Goal: Find contact information: Find contact information

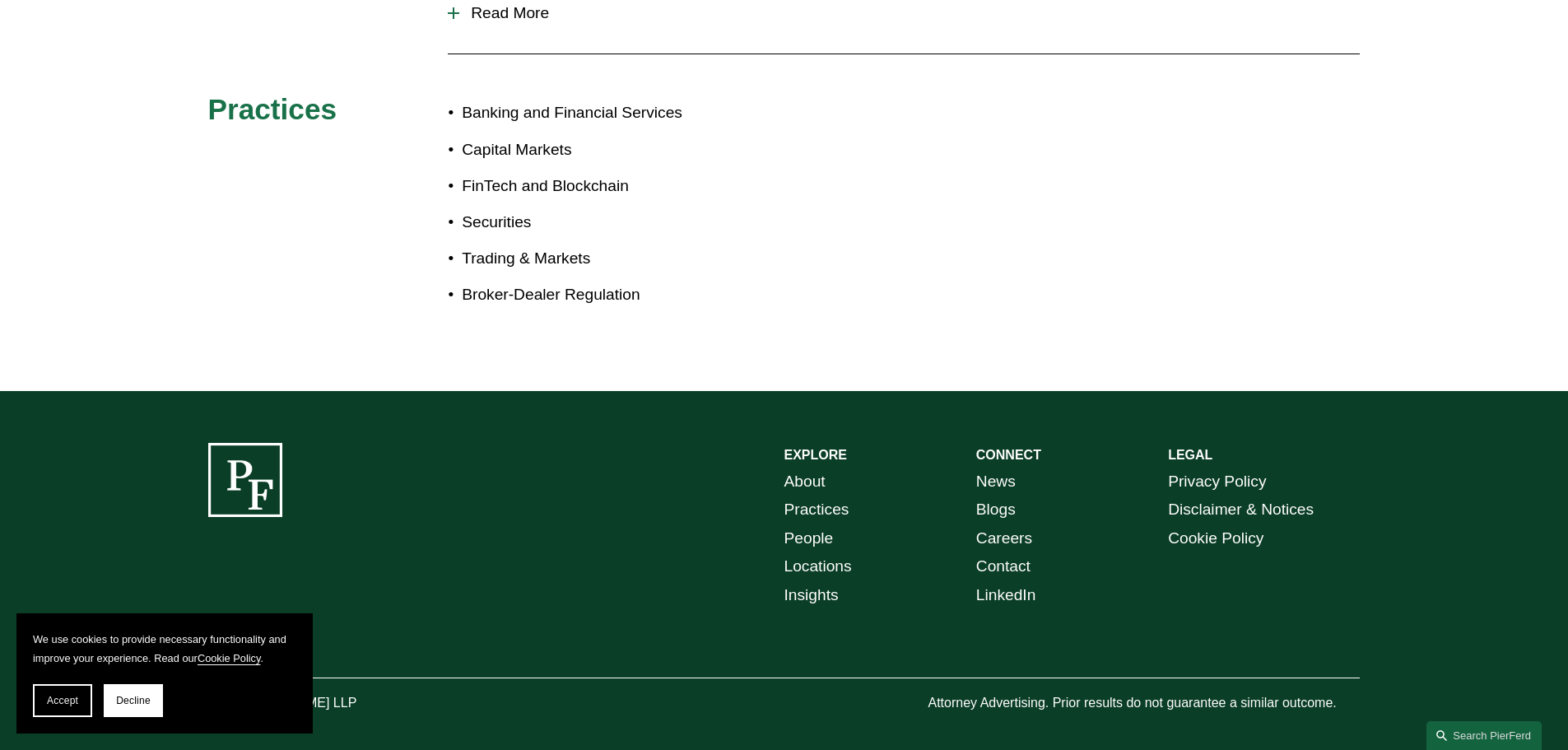
scroll to position [986, 0]
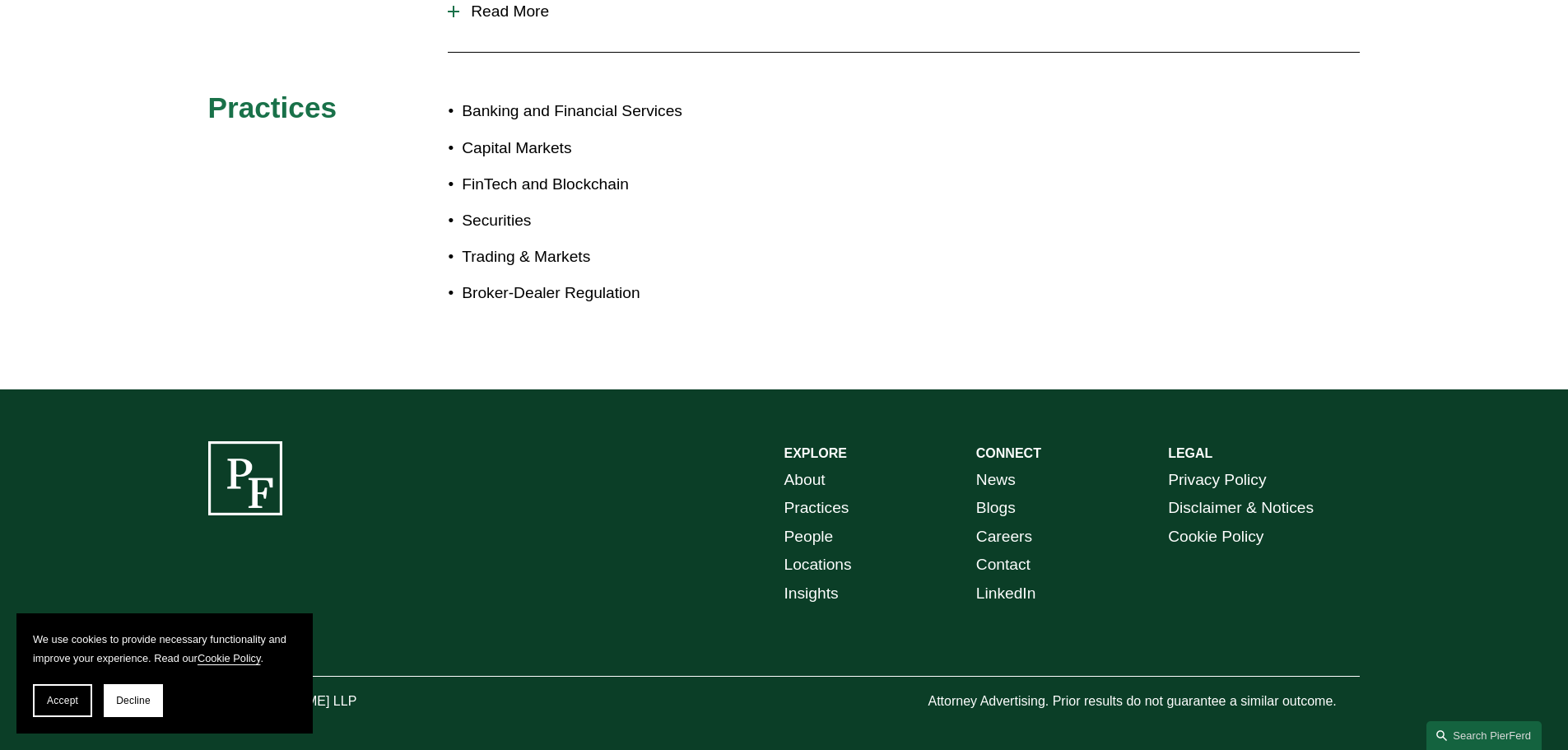
drag, startPoint x: 55, startPoint y: 709, endPoint x: 77, endPoint y: 700, distance: 23.8
click at [55, 709] on button "Accept" at bounding box center [63, 701] width 60 height 33
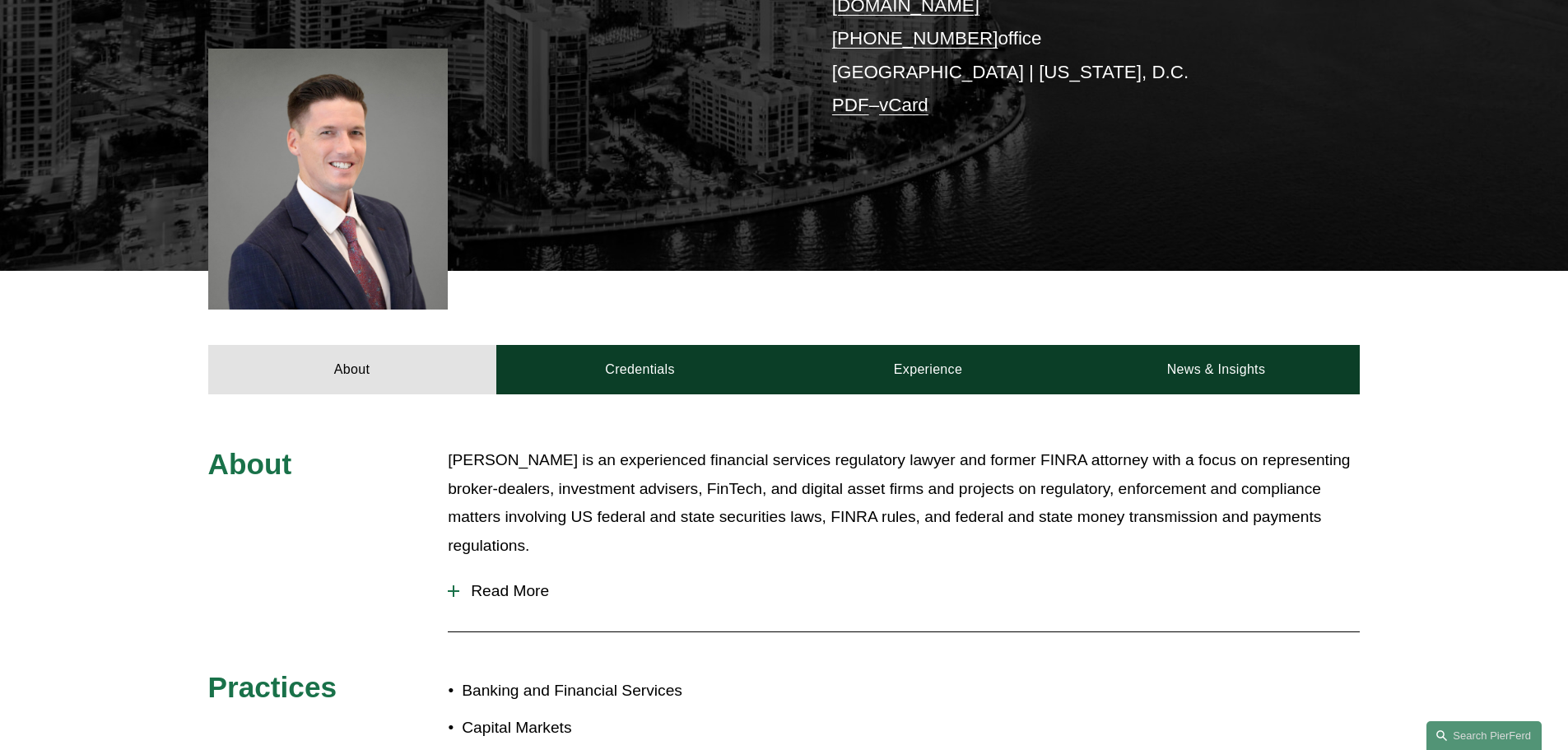
scroll to position [412, 0]
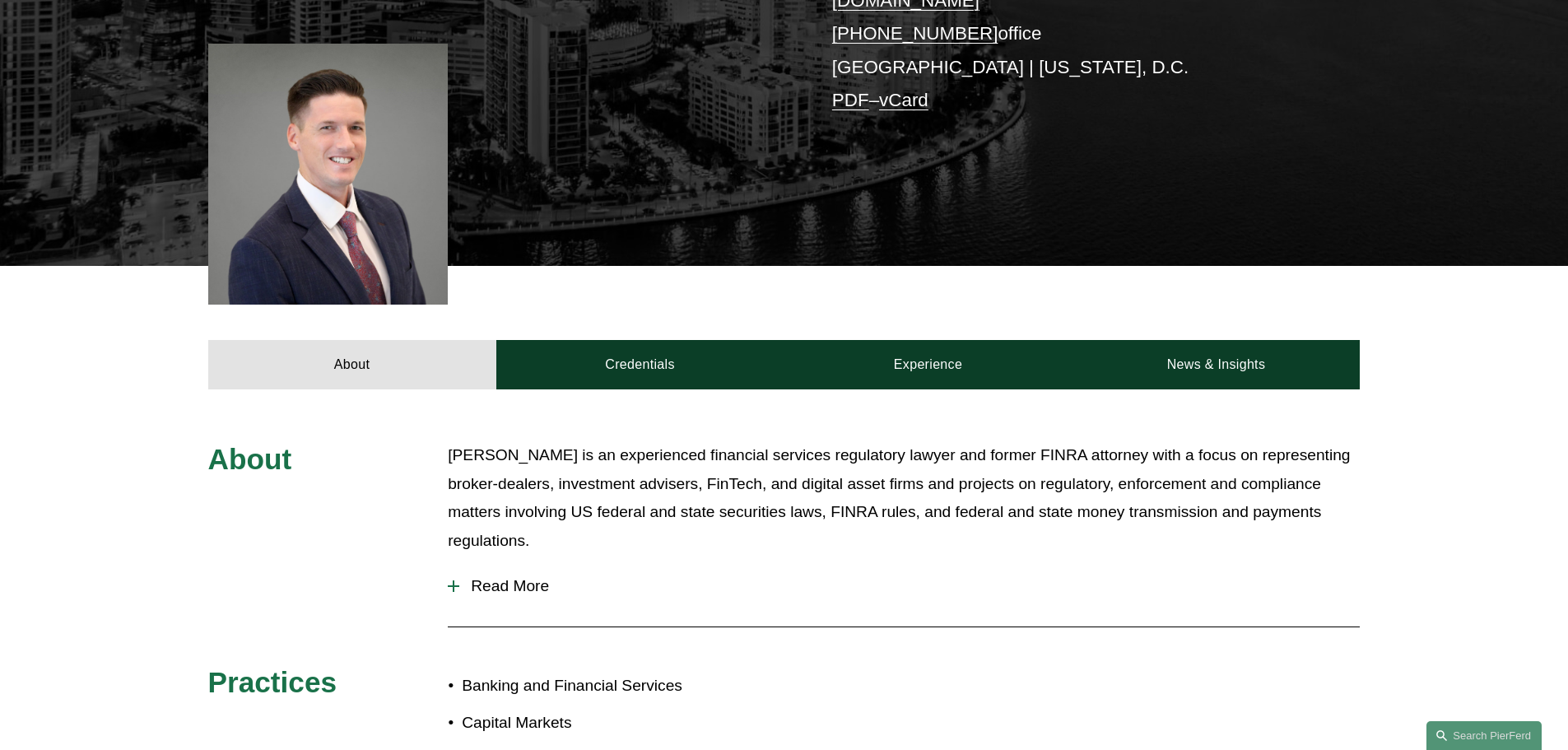
click at [492, 578] on span "Read More" at bounding box center [909, 587] width 900 height 18
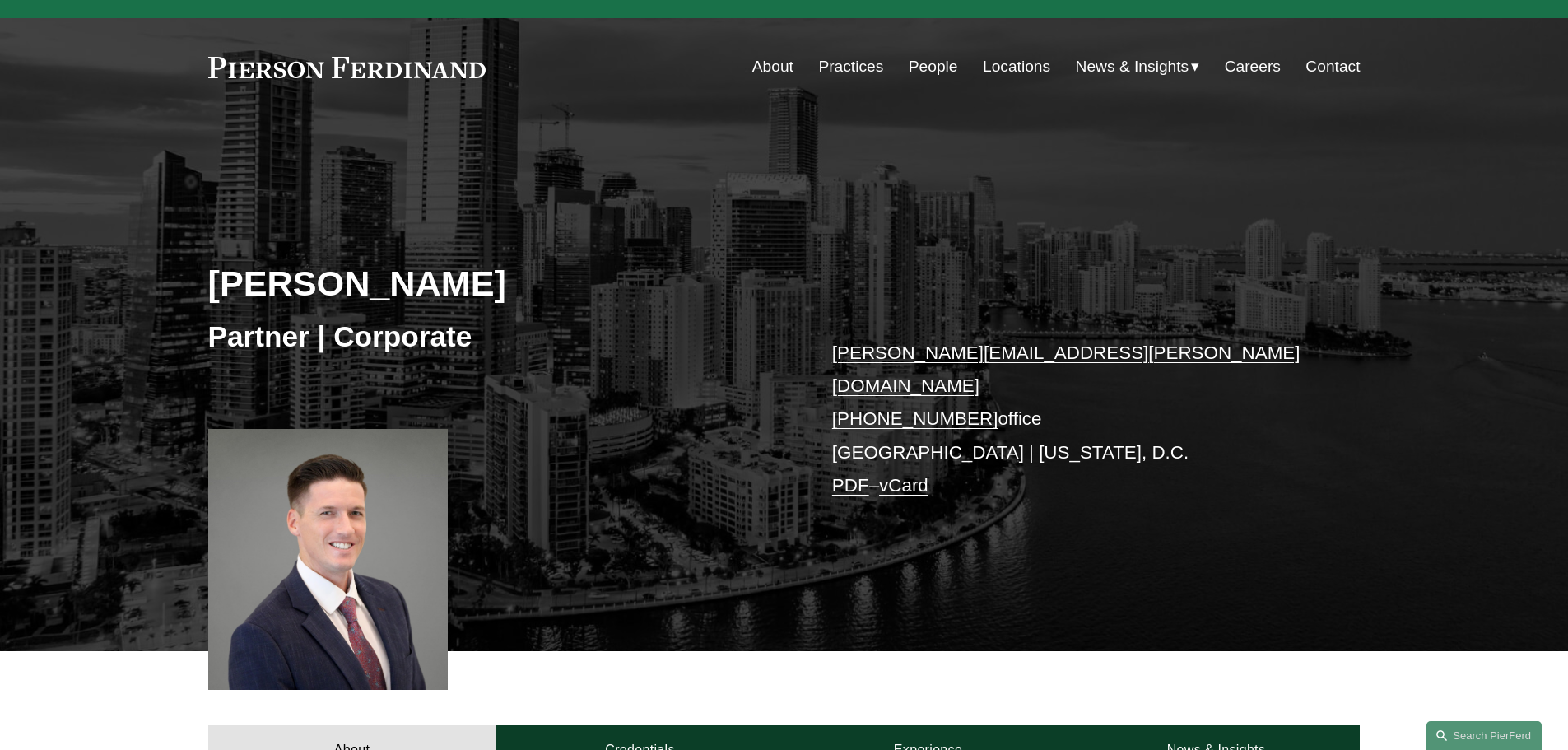
scroll to position [0, 0]
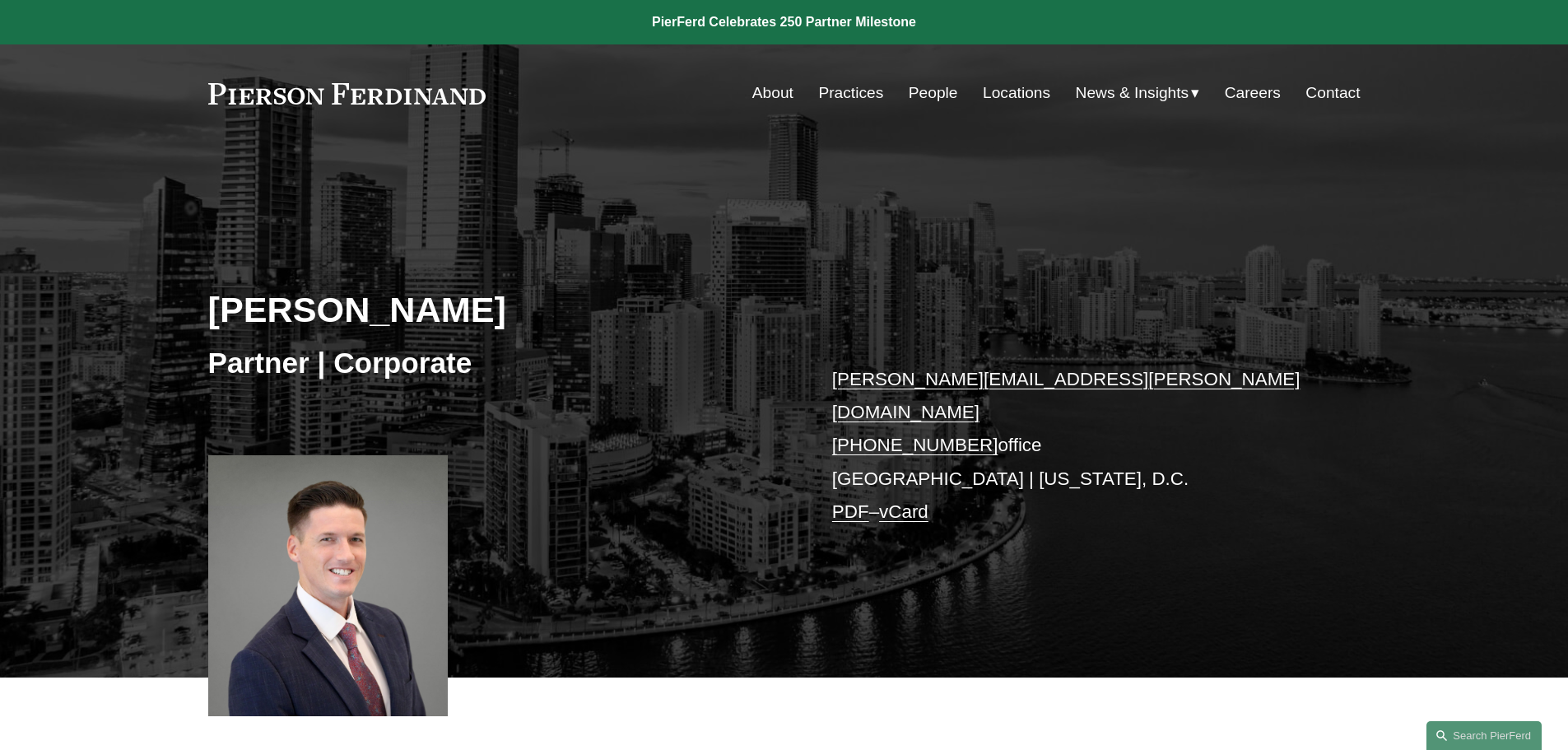
click at [871, 449] on p "gavin.meyers@pierferd.com +1.305.702.2985 office Miami | Washington, D.C. PDF –…" at bounding box center [1072, 446] width 480 height 167
click at [1006, 93] on link "Locations" at bounding box center [1016, 93] width 67 height 31
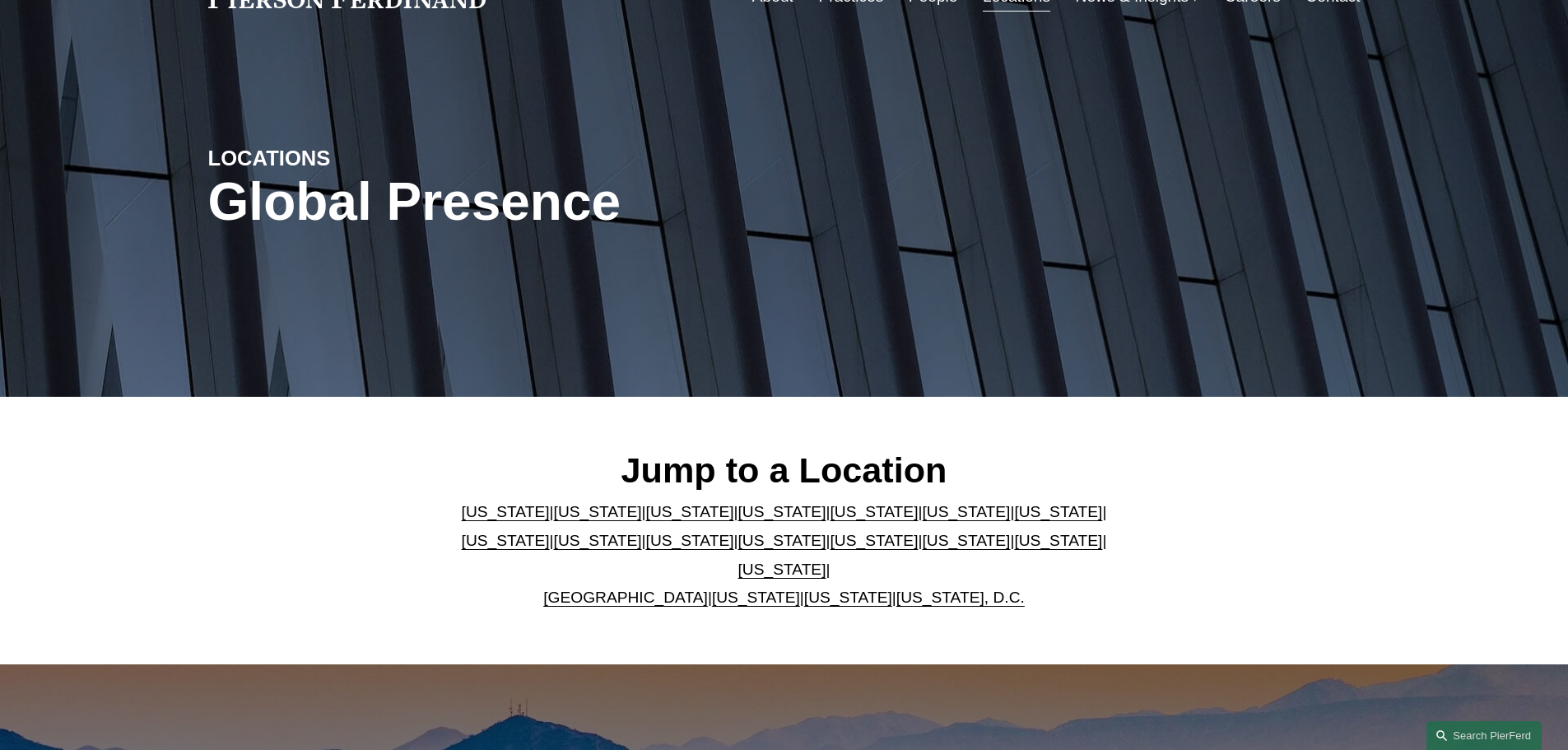
scroll to position [329, 0]
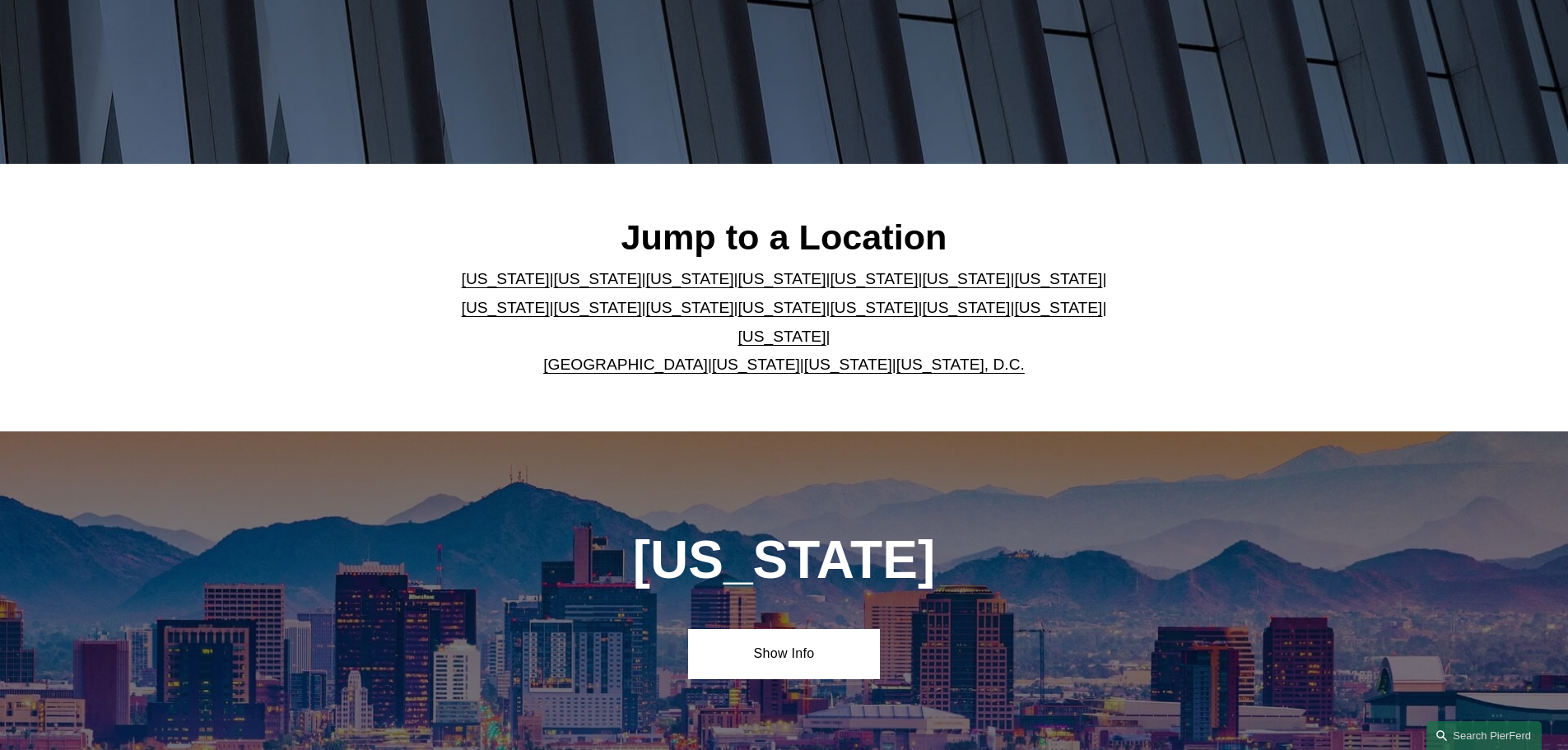
click at [830, 288] on link "[US_STATE]" at bounding box center [874, 278] width 88 height 17
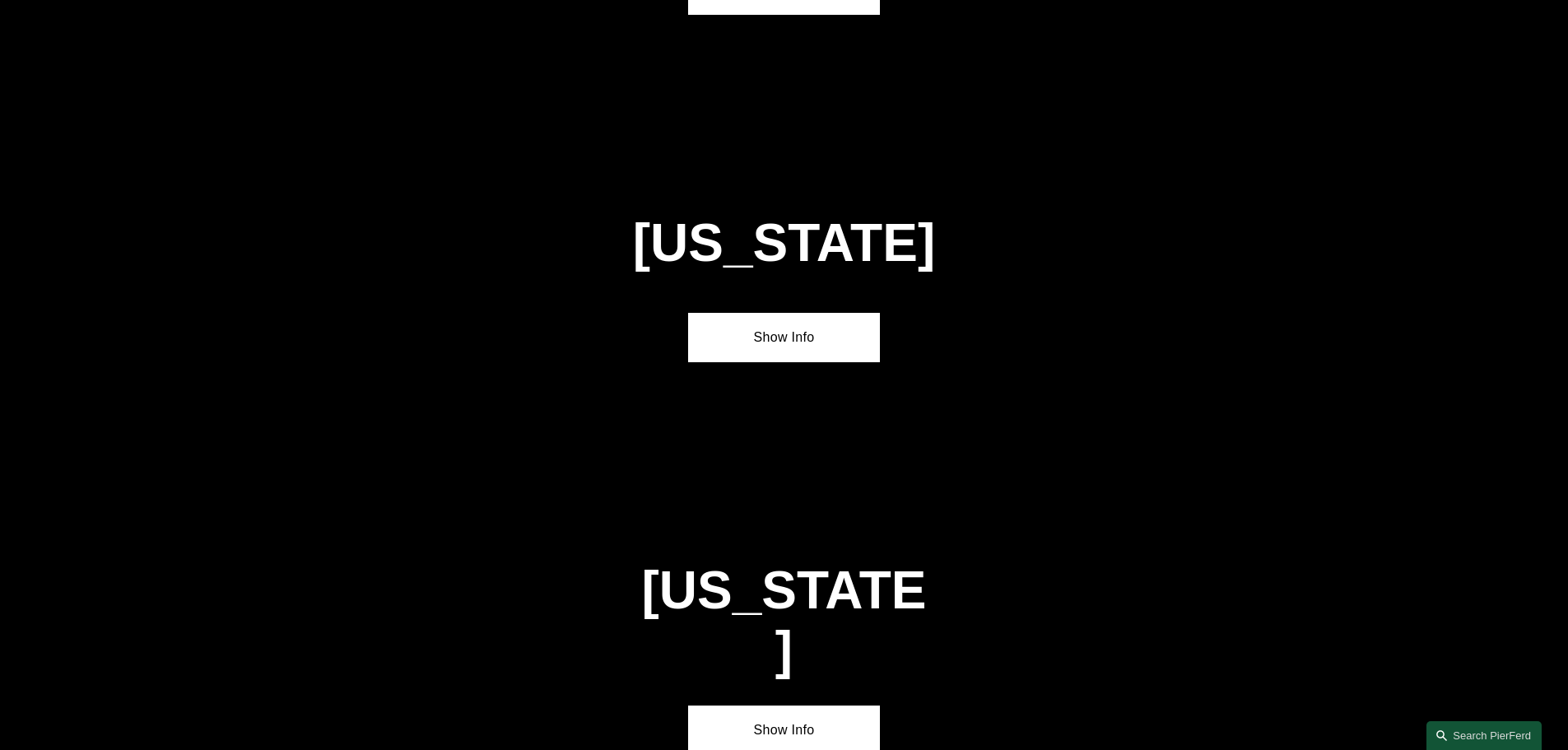
scroll to position [2136, 0]
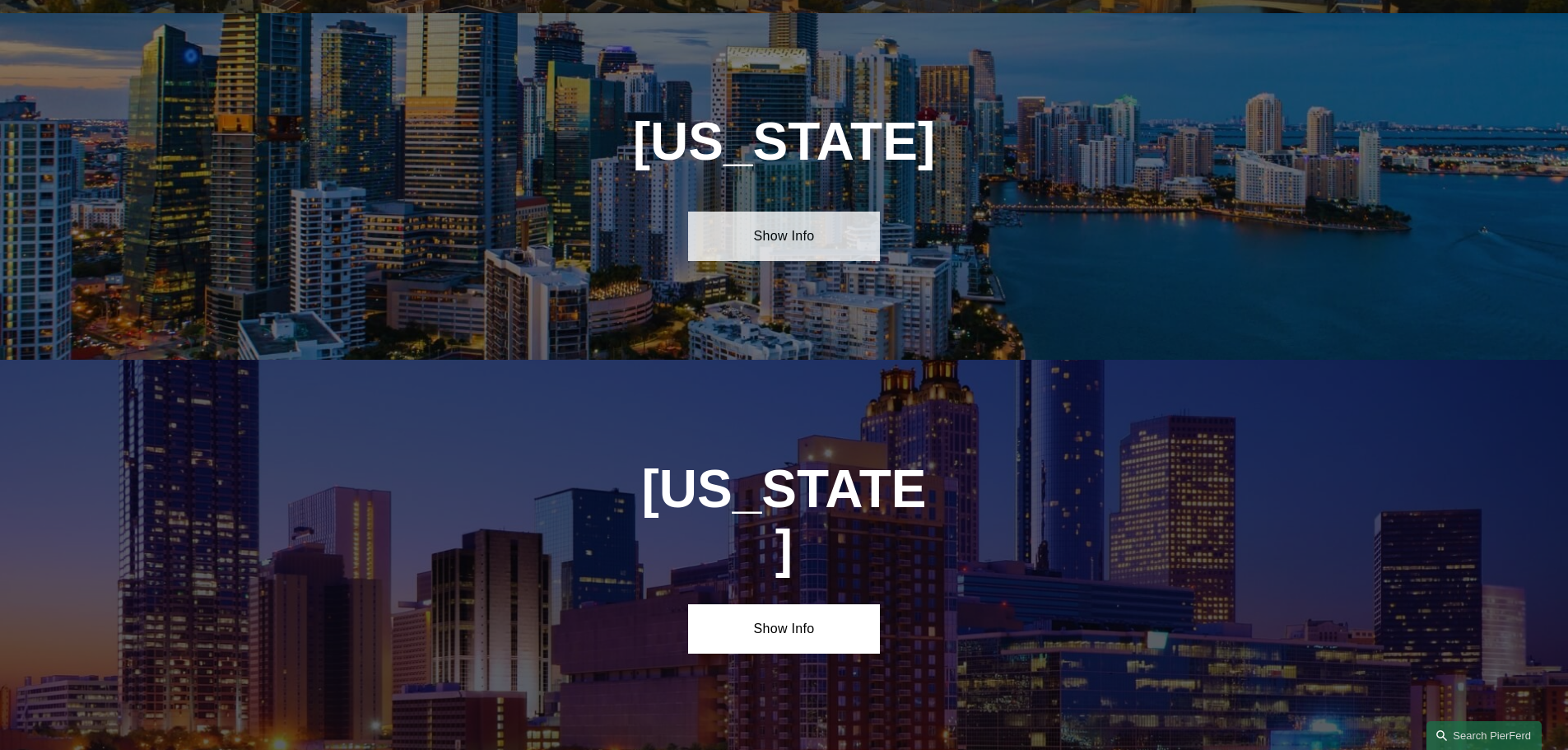
click at [779, 225] on link "Show Info" at bounding box center [784, 236] width 192 height 50
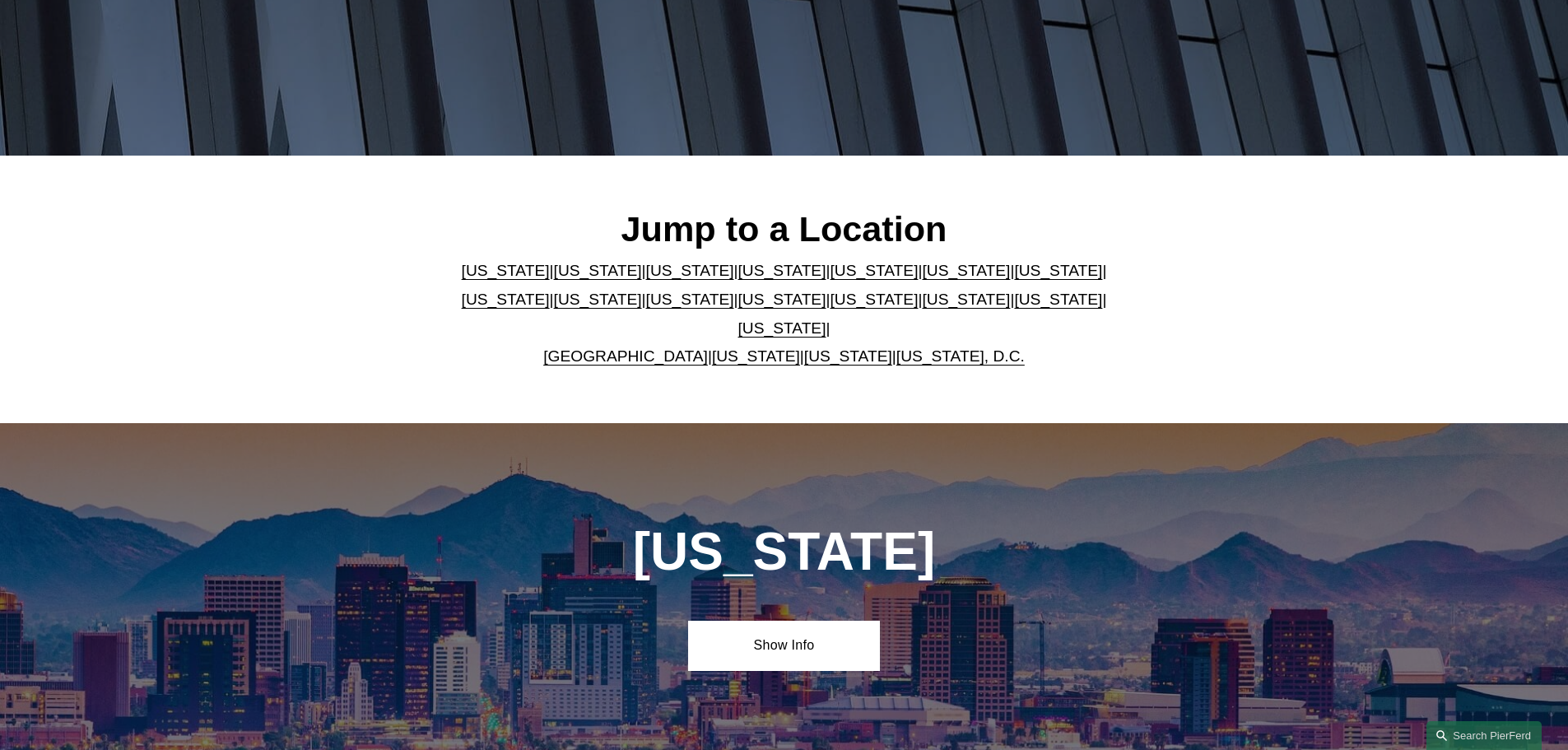
scroll to position [329, 0]
